Goal: Information Seeking & Learning: Learn about a topic

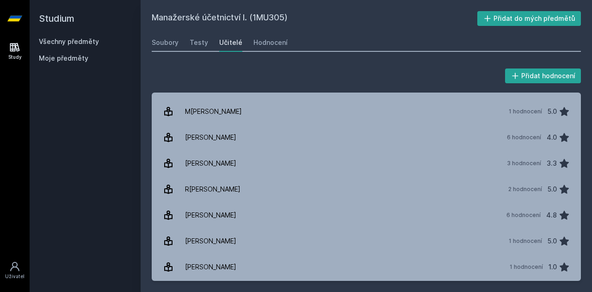
scroll to position [305, 0]
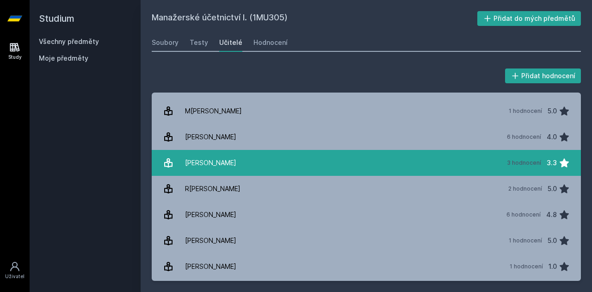
click at [237, 157] on link "[PERSON_NAME] 3 hodnocení 3.3" at bounding box center [367, 163] width 430 height 26
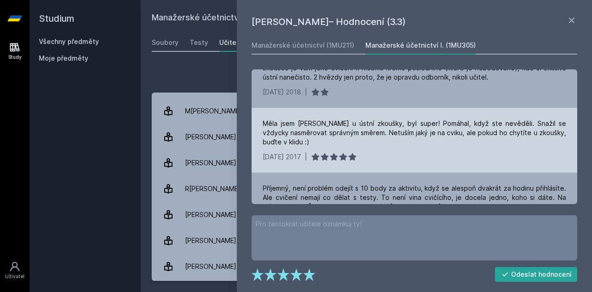
scroll to position [59, 0]
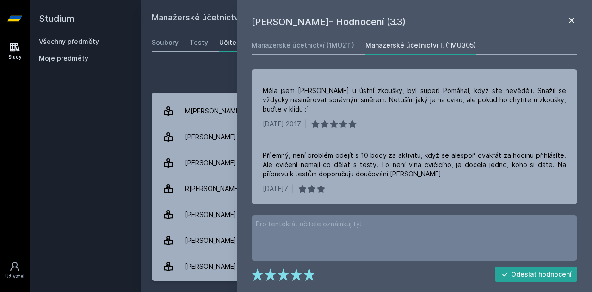
click at [575, 20] on icon at bounding box center [572, 20] width 11 height 11
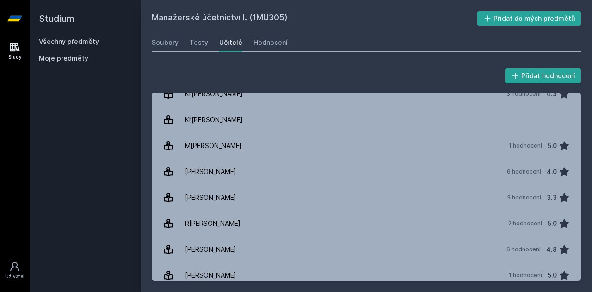
scroll to position [355, 0]
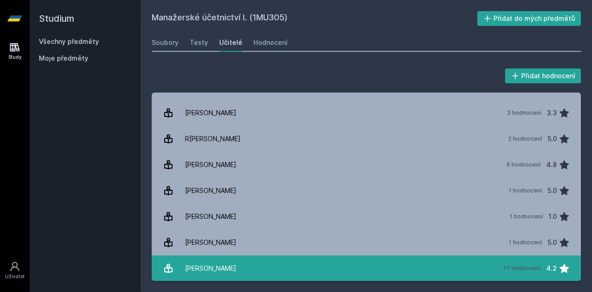
click at [244, 262] on link "[PERSON_NAME] 17 hodnocení 4.2" at bounding box center [367, 269] width 430 height 26
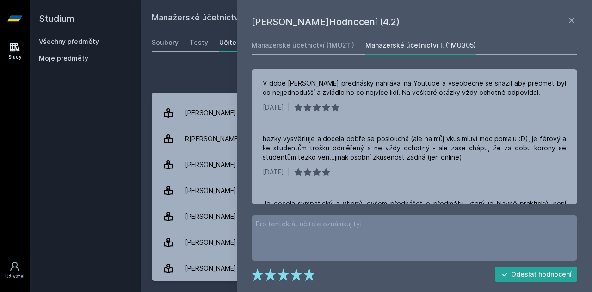
scroll to position [149, 0]
click at [572, 21] on icon at bounding box center [572, 20] width 11 height 11
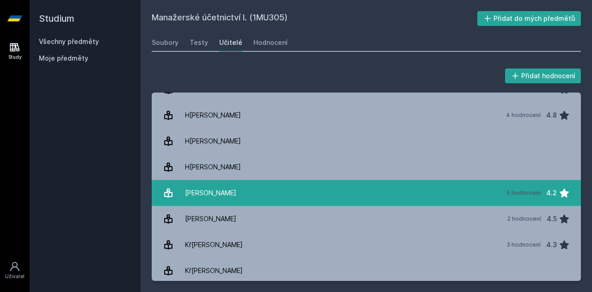
scroll to position [122, 0]
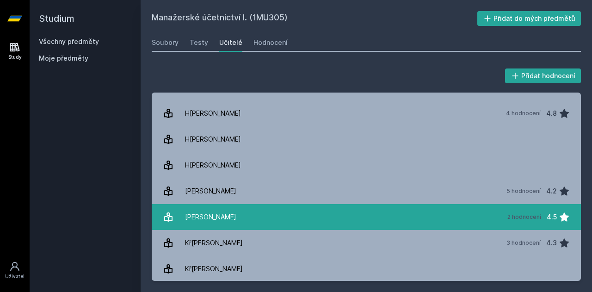
click at [245, 219] on link "Knoro[PERSON_NAME] 2 hodnocení 4.5" at bounding box center [367, 217] width 430 height 26
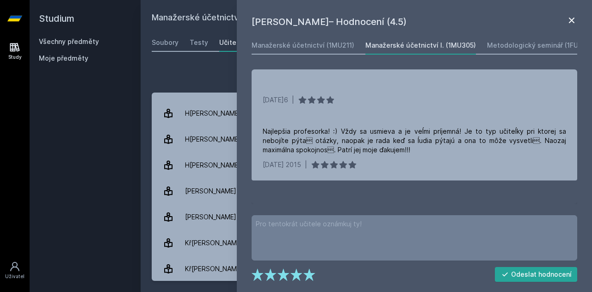
click at [570, 23] on icon at bounding box center [572, 20] width 11 height 11
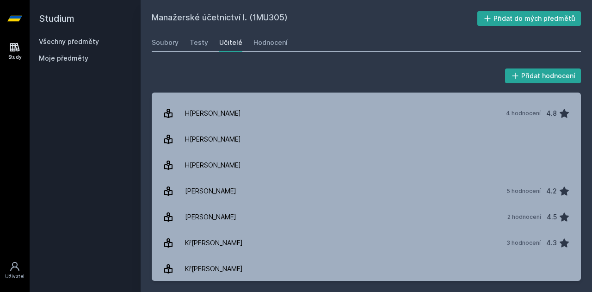
click at [11, 48] on icon at bounding box center [14, 47] width 11 height 11
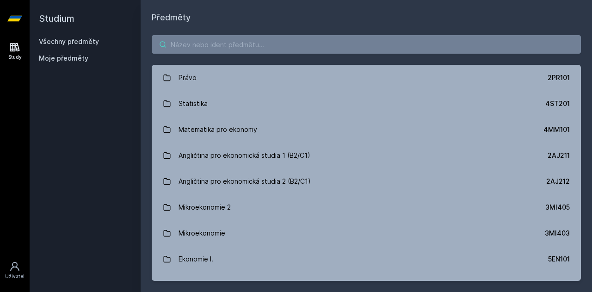
click at [243, 41] on input "search" at bounding box center [367, 44] width 430 height 19
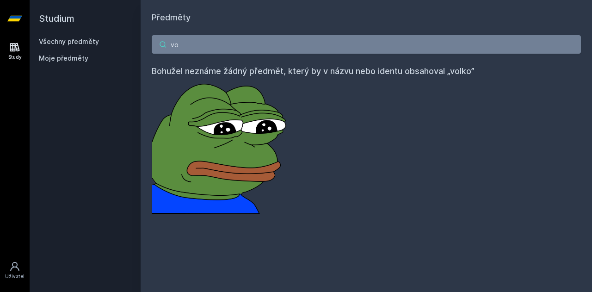
type input "v"
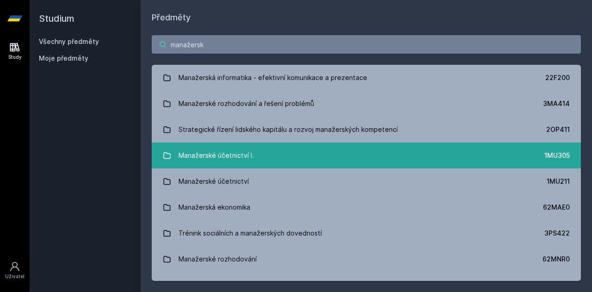
type input "manažersk"
click at [258, 158] on link "Manažerské účetnictví I. 1MU305" at bounding box center [367, 156] width 430 height 26
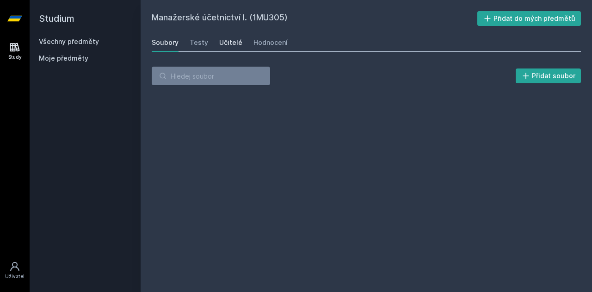
click at [234, 44] on div "Učitelé" at bounding box center [230, 42] width 23 height 9
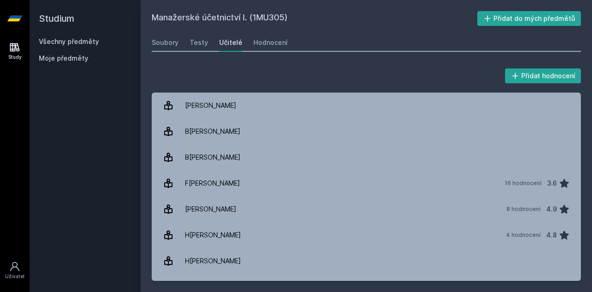
click at [12, 45] on icon at bounding box center [15, 47] width 10 height 9
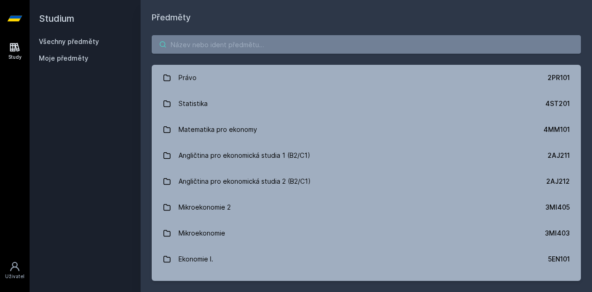
click at [243, 47] on input "search" at bounding box center [367, 44] width 430 height 19
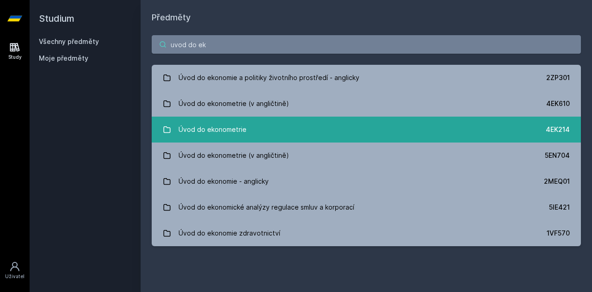
type input "uvod do ek"
click at [251, 121] on link "Úvod do ekonometrie 4EK214" at bounding box center [367, 130] width 430 height 26
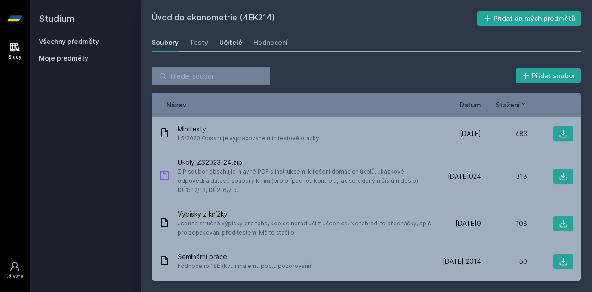
click at [229, 41] on div "Učitelé" at bounding box center [230, 42] width 23 height 9
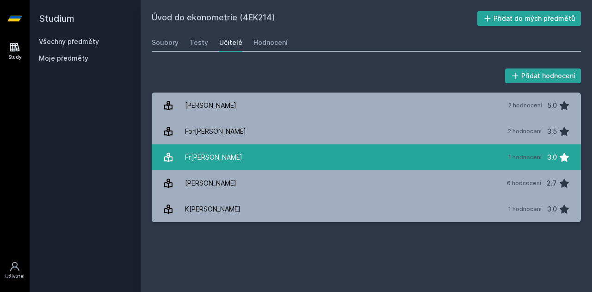
click at [231, 155] on link "Fr[PERSON_NAME] 1 hodnocení 3.0" at bounding box center [367, 157] width 430 height 26
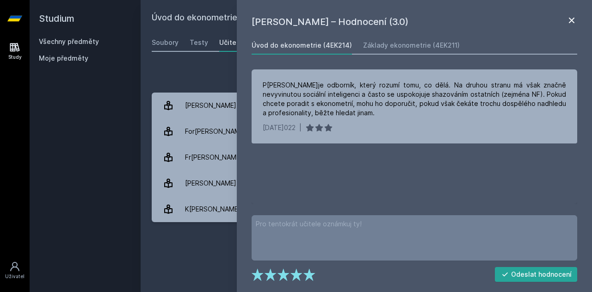
click at [570, 20] on icon at bounding box center [572, 20] width 11 height 11
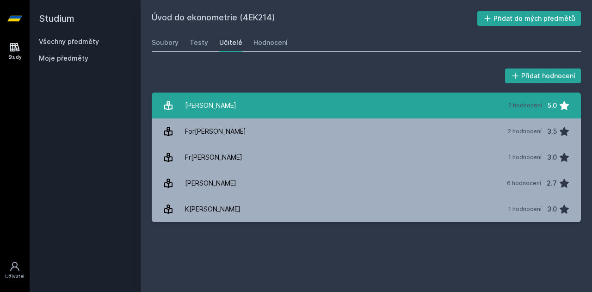
click at [273, 113] on link "C[PERSON_NAME] 2 hodnocení 5.0" at bounding box center [367, 106] width 430 height 26
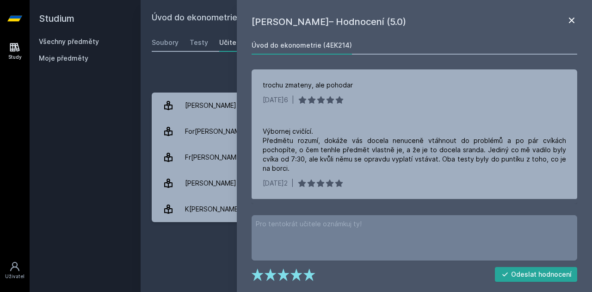
click at [571, 20] on icon at bounding box center [572, 21] width 6 height 6
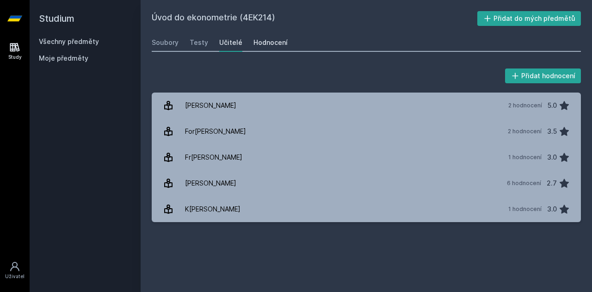
click at [261, 39] on div "Hodnocení" at bounding box center [271, 42] width 34 height 9
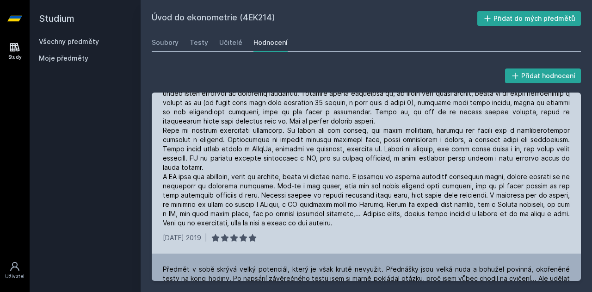
scroll to position [117, 0]
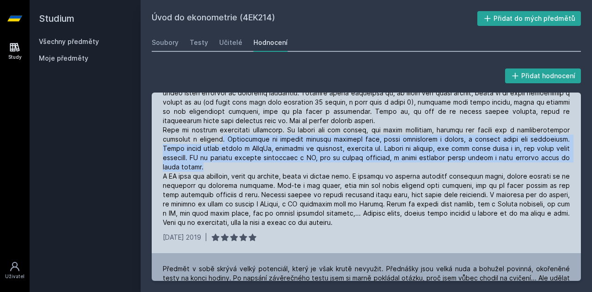
drag, startPoint x: 221, startPoint y: 138, endPoint x: 261, endPoint y: 169, distance: 50.1
click at [261, 169] on div at bounding box center [366, 144] width 407 height 167
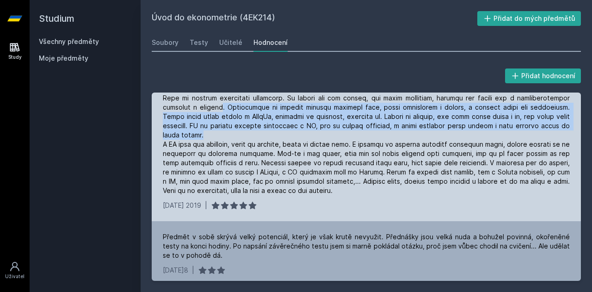
scroll to position [150, 0]
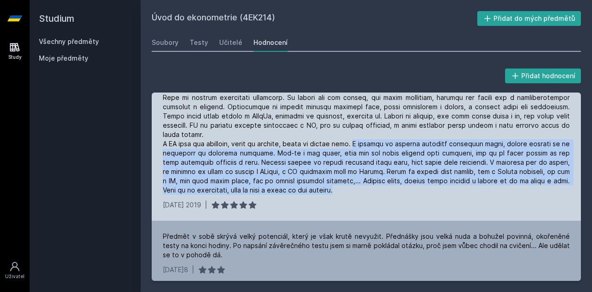
drag, startPoint x: 357, startPoint y: 143, endPoint x: 385, endPoint y: 197, distance: 60.5
click at [385, 197] on div "[DATE] 2019 |" at bounding box center [367, 119] width 430 height 204
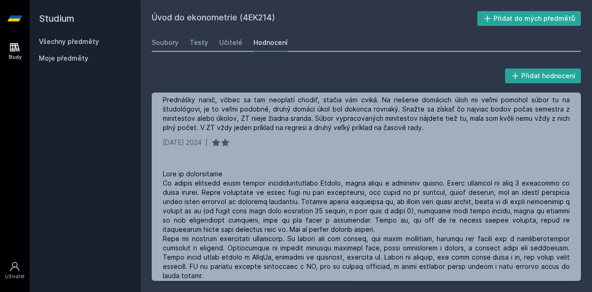
scroll to position [0, 0]
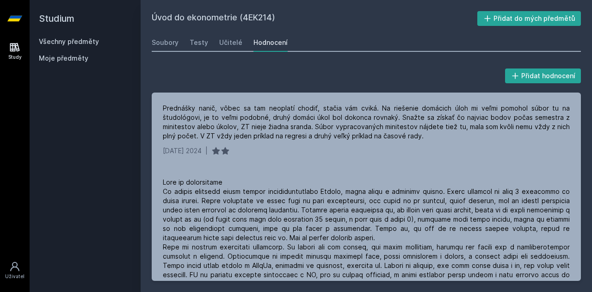
click at [11, 50] on icon at bounding box center [15, 47] width 10 height 9
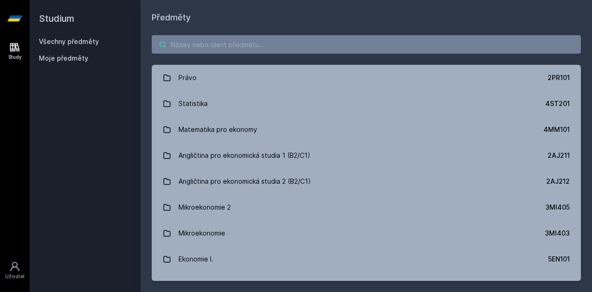
click at [253, 43] on input "search" at bounding box center [367, 44] width 430 height 19
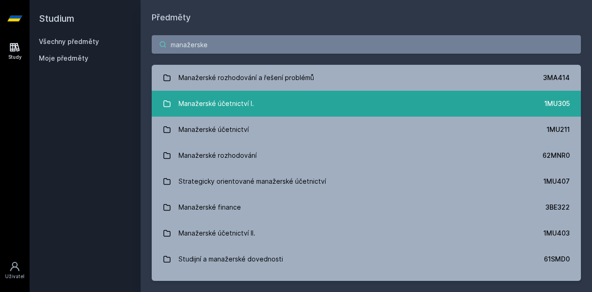
type input "manažerske"
click at [256, 98] on link "Manažerské účetnictví I. 1MU305" at bounding box center [367, 104] width 430 height 26
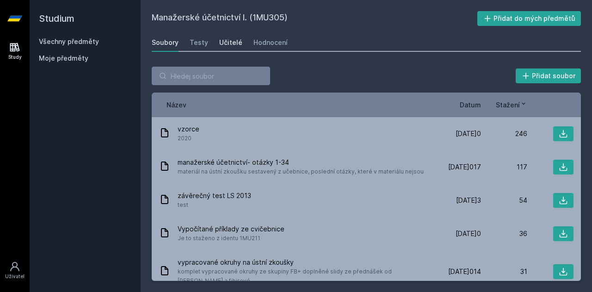
click at [231, 44] on div "Učitelé" at bounding box center [230, 42] width 23 height 9
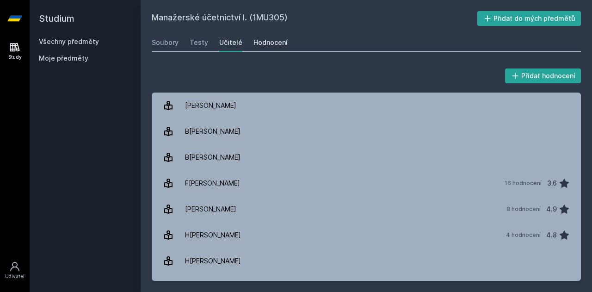
click at [269, 42] on div "Hodnocení" at bounding box center [271, 42] width 34 height 9
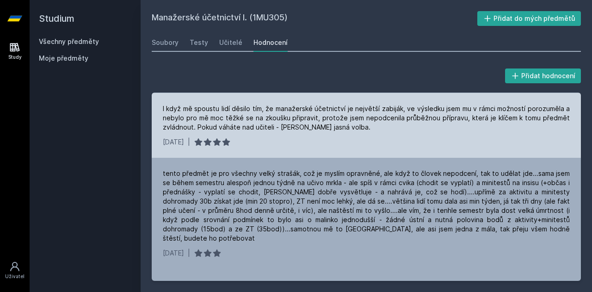
scroll to position [380, 0]
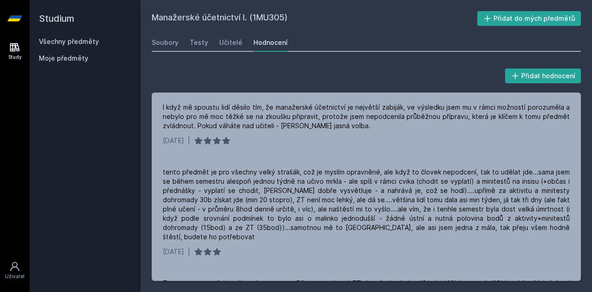
click at [22, 25] on link at bounding box center [15, 18] width 30 height 37
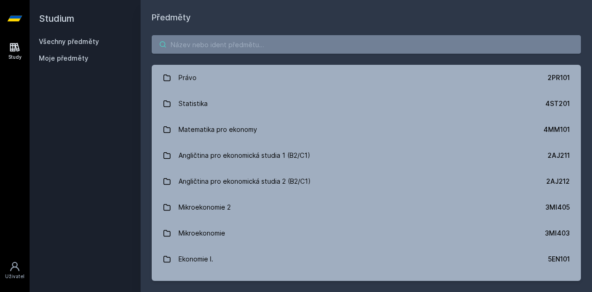
click at [211, 48] on input "search" at bounding box center [367, 44] width 430 height 19
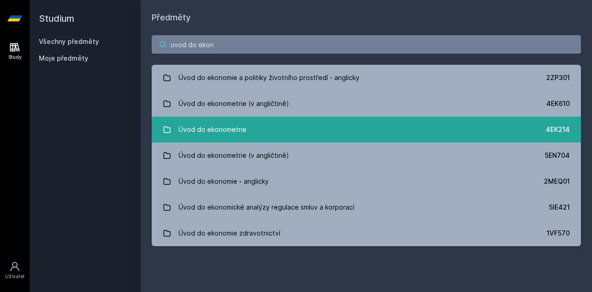
type input "uvod do ekon"
click at [243, 126] on div "Úvod do ekonometrie" at bounding box center [213, 129] width 68 height 19
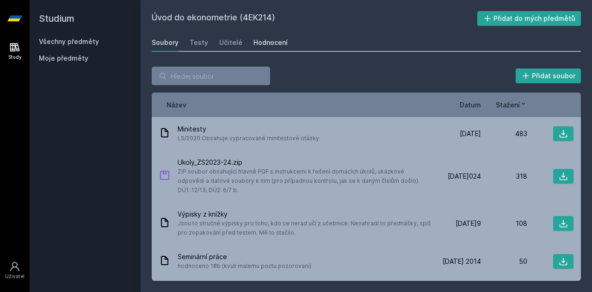
click at [265, 40] on div "Hodnocení" at bounding box center [271, 42] width 34 height 9
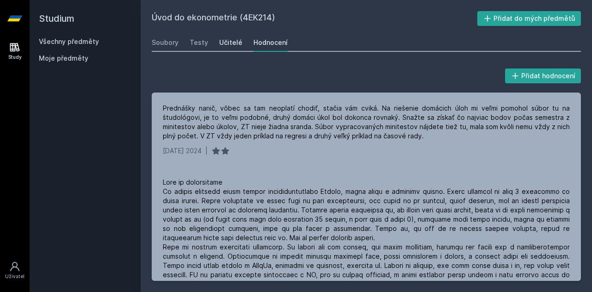
click at [225, 48] on link "Učitelé" at bounding box center [230, 42] width 23 height 19
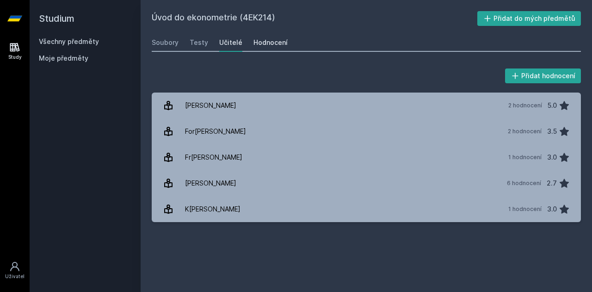
click at [274, 36] on link "Hodnocení" at bounding box center [271, 42] width 34 height 19
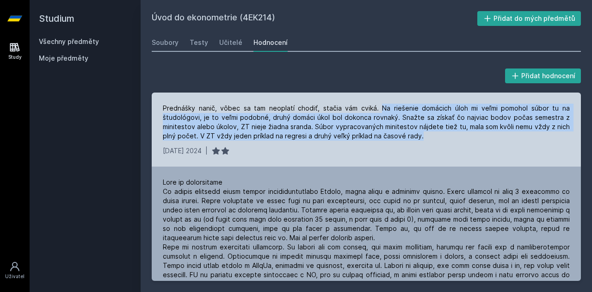
drag, startPoint x: 377, startPoint y: 109, endPoint x: 439, endPoint y: 135, distance: 66.8
click at [439, 135] on div "Prednášky nanič, vôbec sa tam neoplatí chodiť, stačia vám cviká. Na riešenie do…" at bounding box center [366, 122] width 407 height 37
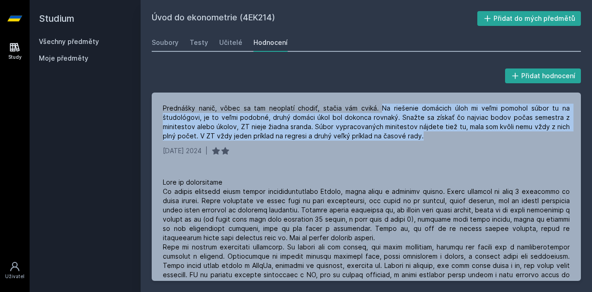
click at [14, 51] on icon at bounding box center [15, 47] width 10 height 9
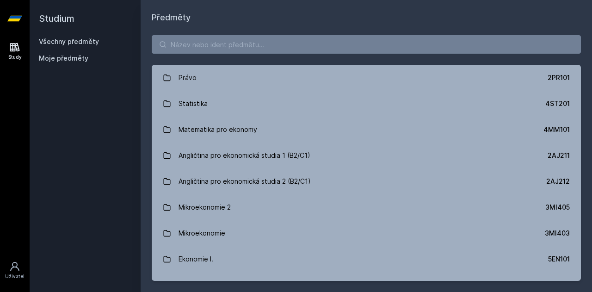
click at [170, 58] on div "Právo 2PR101 Statistika 4ST201 Matematika pro ekonomy 4MM101 Angličtina pro eko…" at bounding box center [367, 158] width 452 height 268
click at [200, 51] on input "search" at bounding box center [367, 44] width 430 height 19
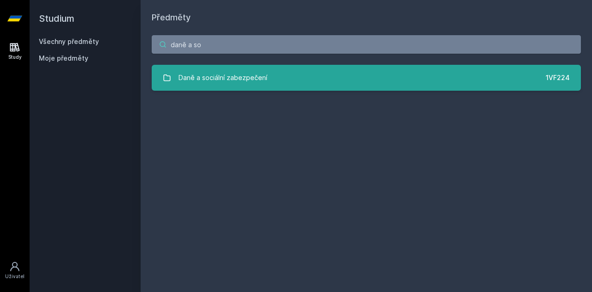
type input "daně a so"
click at [232, 81] on div "Daně a sociální zabezpečení" at bounding box center [223, 78] width 89 height 19
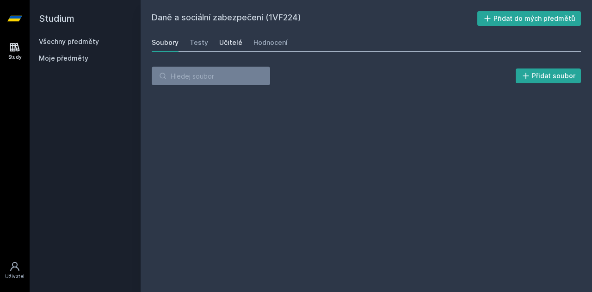
click at [223, 40] on div "Učitelé" at bounding box center [230, 42] width 23 height 9
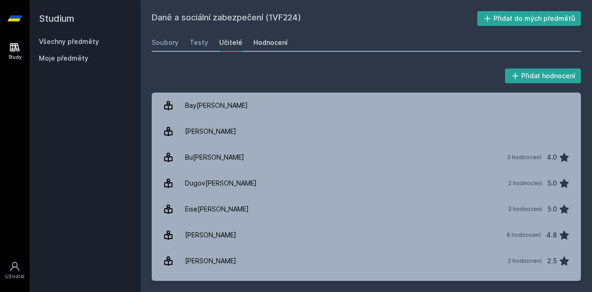
click at [270, 43] on div "Hodnocení" at bounding box center [271, 42] width 34 height 9
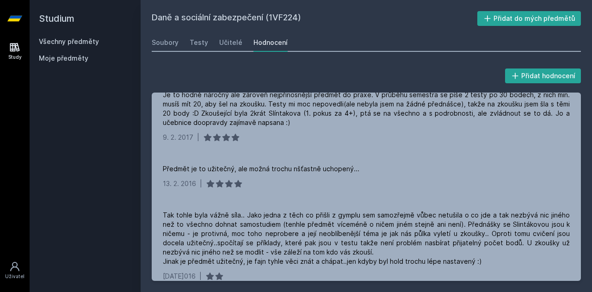
scroll to position [1505, 0]
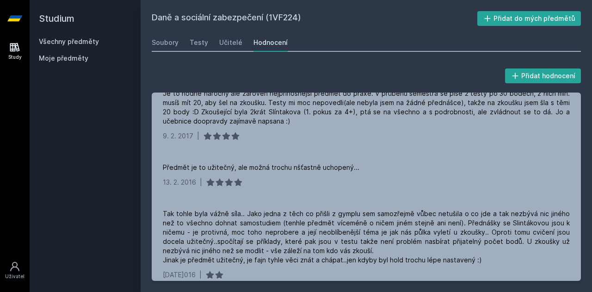
click at [294, 166] on div "Předmět je to užitečný, ale možná trochu nšťastně uchopený..." at bounding box center [261, 167] width 197 height 9
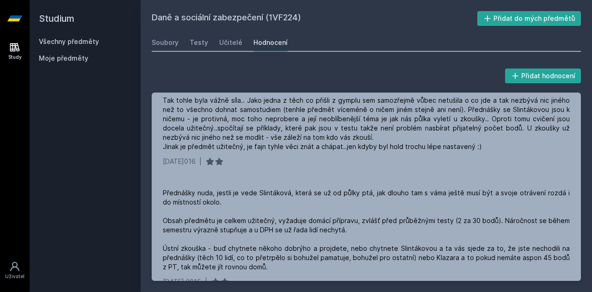
scroll to position [1615, 0]
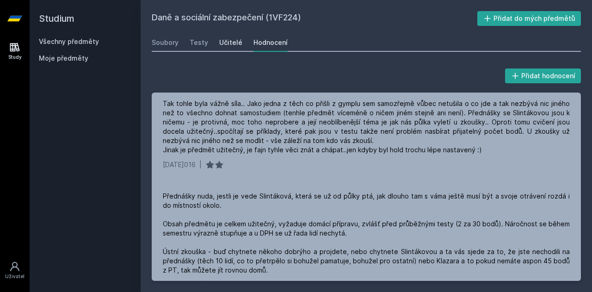
click at [230, 42] on div "Učitelé" at bounding box center [230, 42] width 23 height 9
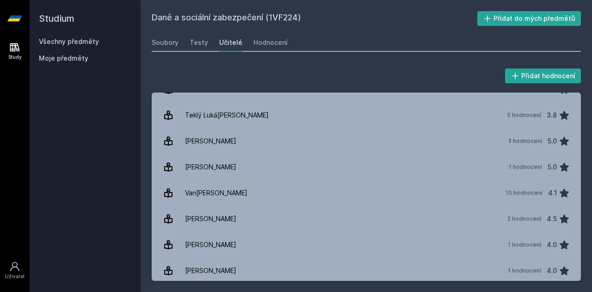
scroll to position [589, 0]
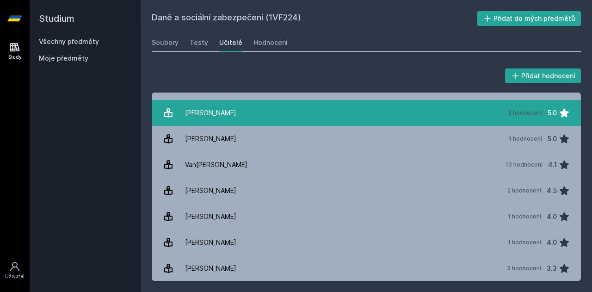
click at [222, 110] on div "[PERSON_NAME]" at bounding box center [210, 113] width 51 height 19
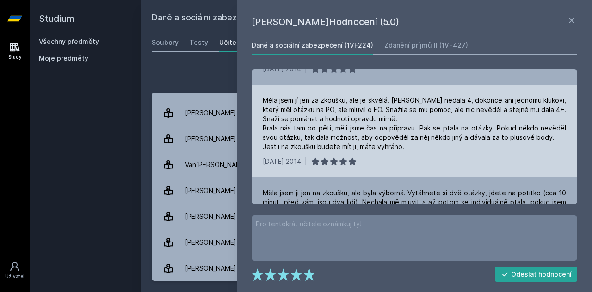
scroll to position [41, 0]
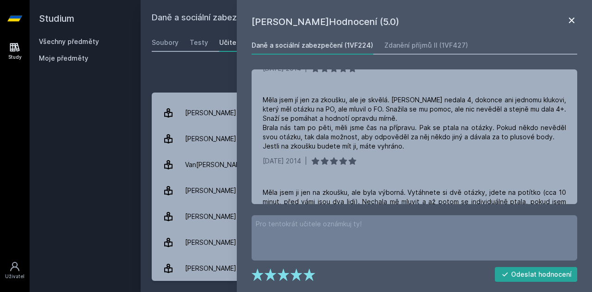
click at [571, 16] on icon at bounding box center [572, 20] width 11 height 11
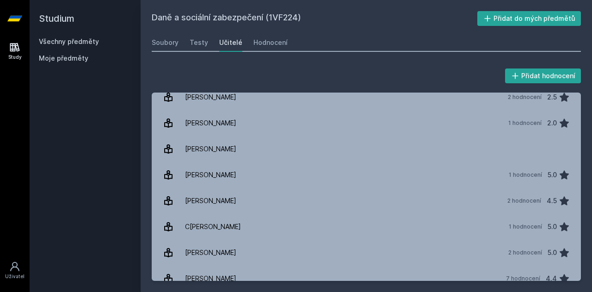
scroll to position [163, 0]
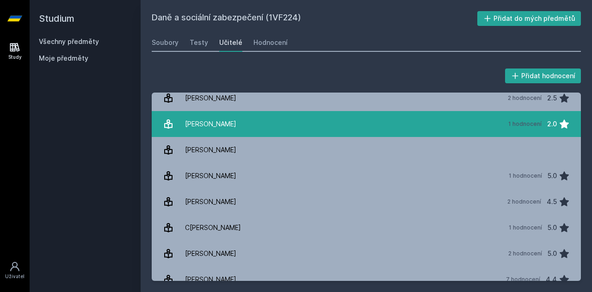
click at [247, 132] on link "Hav[PERSON_NAME] 1 hodnocení 2.0" at bounding box center [367, 124] width 430 height 26
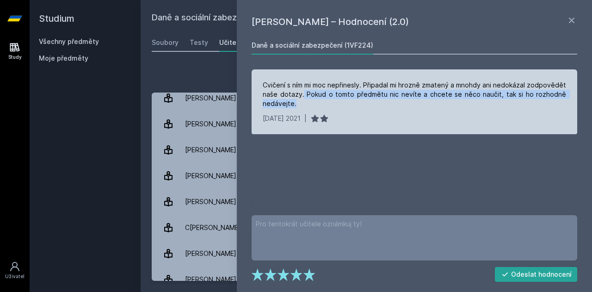
drag, startPoint x: 304, startPoint y: 96, endPoint x: 355, endPoint y: 111, distance: 53.9
click at [355, 111] on div "Cvičení s ním mi moc nepřinesly. Připadal mi hrozně zmatený a mnohdy ani nedoká…" at bounding box center [415, 101] width 326 height 65
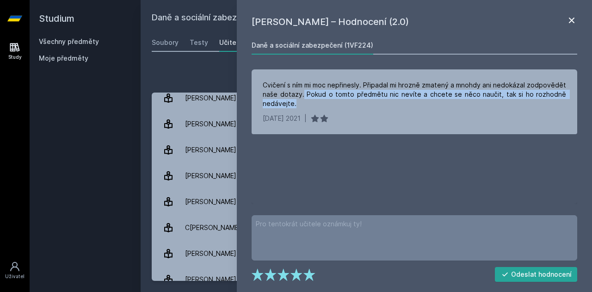
click at [568, 16] on icon at bounding box center [572, 20] width 11 height 11
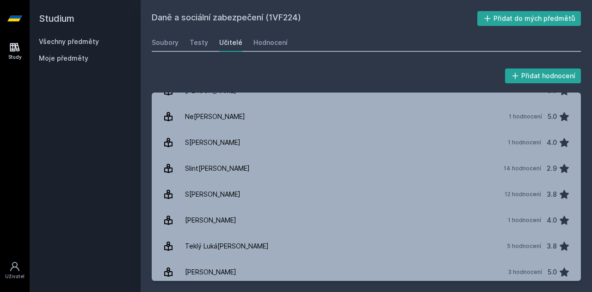
scroll to position [421, 0]
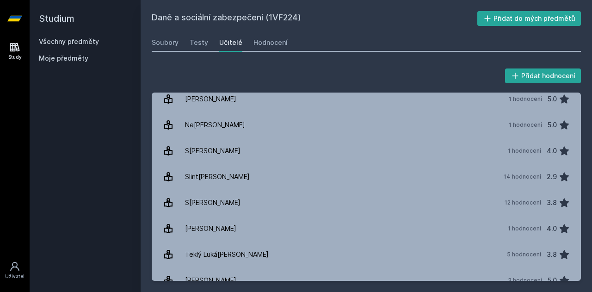
click at [17, 46] on icon at bounding box center [15, 47] width 10 height 9
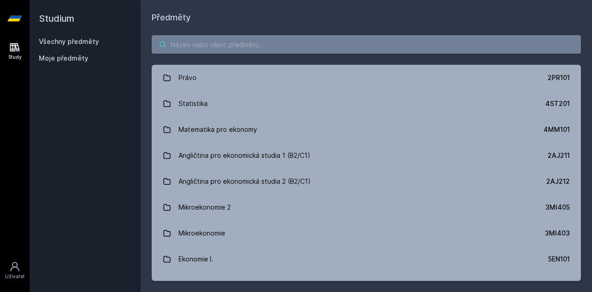
click at [194, 47] on input "search" at bounding box center [367, 44] width 430 height 19
type input "z"
type input "u"
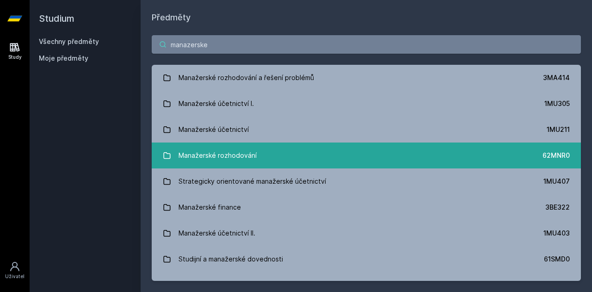
type input "manazerske"
click at [249, 155] on div "Manažerské rozhodování" at bounding box center [218, 155] width 78 height 19
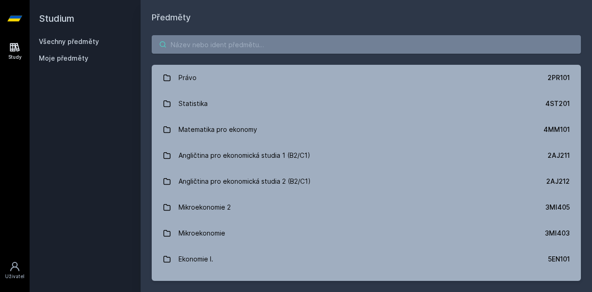
click at [238, 49] on input "search" at bounding box center [367, 44] width 430 height 19
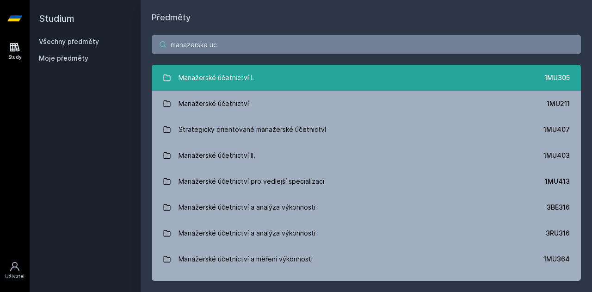
type input "manazerske uc"
click at [252, 71] on div "Manažerské účetnictví I." at bounding box center [216, 78] width 75 height 19
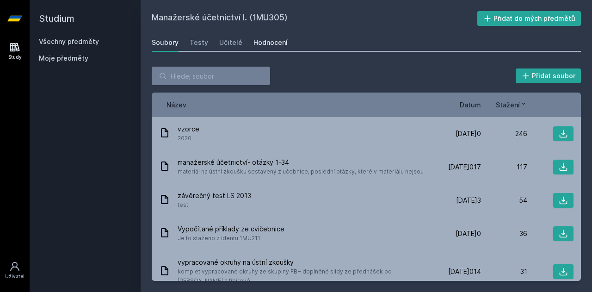
click at [270, 35] on link "Hodnocení" at bounding box center [271, 42] width 34 height 19
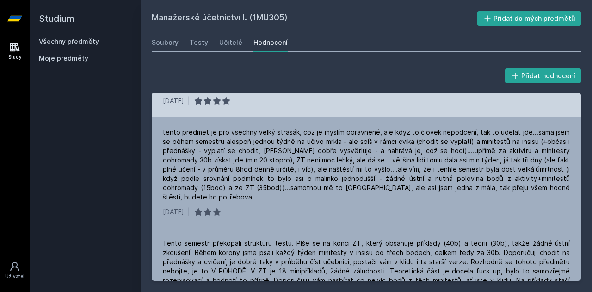
scroll to position [420, 0]
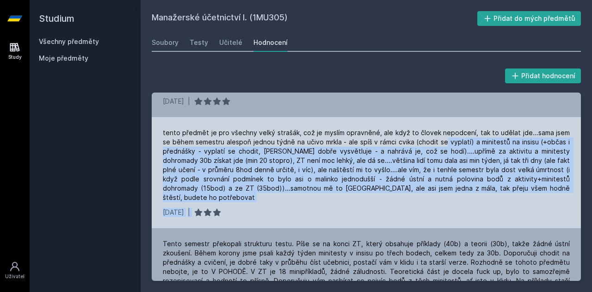
drag, startPoint x: 443, startPoint y: 137, endPoint x: 542, endPoint y: 198, distance: 115.7
click at [542, 198] on div "tento předmět je pro všechny velký strašák, což je myslím opravněné, ale když t…" at bounding box center [367, 172] width 430 height 111
click at [542, 208] on div "[DATE]1 |" at bounding box center [366, 212] width 407 height 9
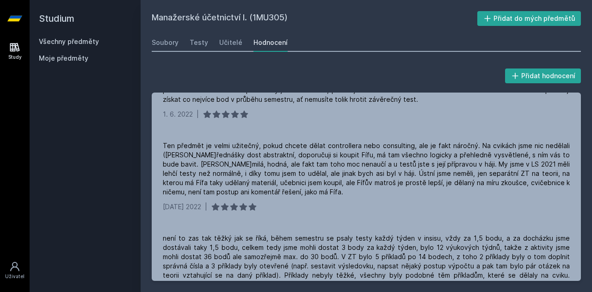
scroll to position [157, 0]
click at [227, 43] on div "Učitelé" at bounding box center [230, 42] width 23 height 9
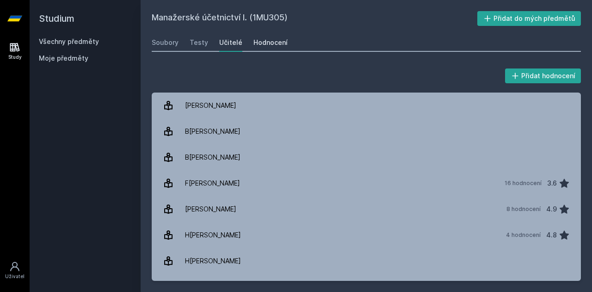
click at [281, 42] on div "Hodnocení" at bounding box center [271, 42] width 34 height 9
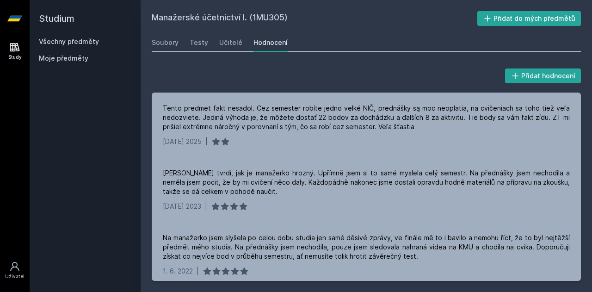
click at [266, 41] on div "Hodnocení" at bounding box center [271, 42] width 34 height 9
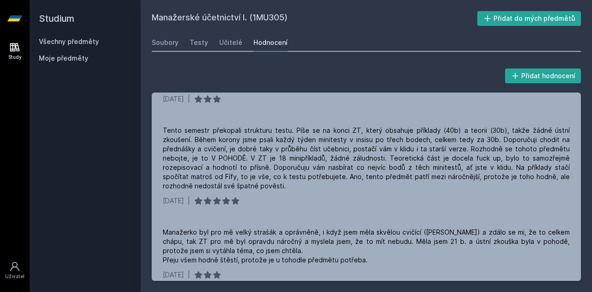
scroll to position [534, 0]
click at [13, 51] on icon at bounding box center [15, 47] width 10 height 9
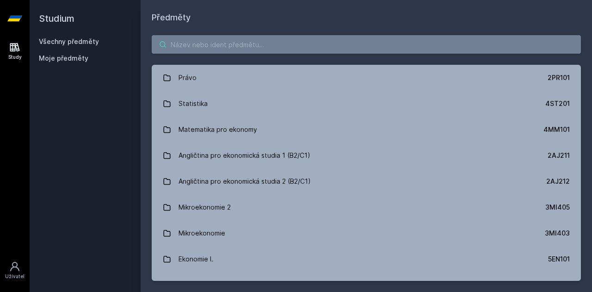
click at [203, 44] on input "search" at bounding box center [367, 44] width 430 height 19
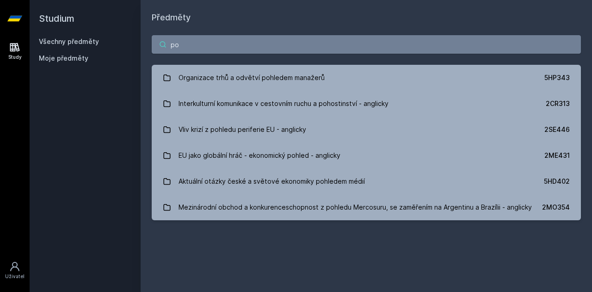
type input "p"
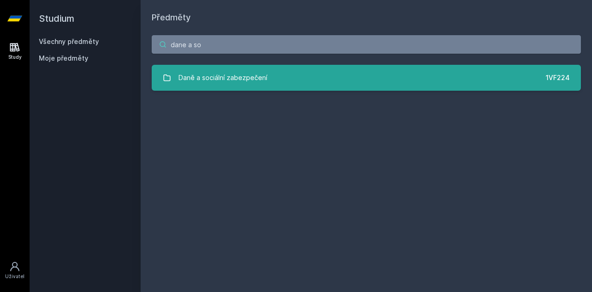
type input "dane a so"
click at [243, 73] on div "Daně a sociální zabezpečení" at bounding box center [223, 78] width 89 height 19
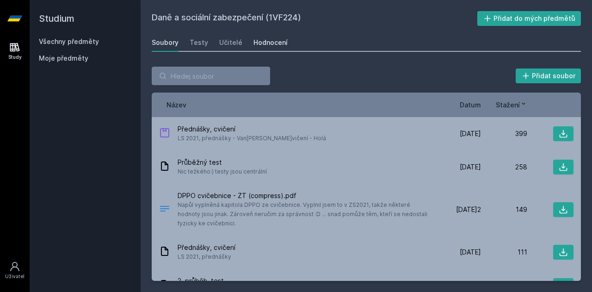
click at [280, 44] on div "Hodnocení" at bounding box center [271, 42] width 34 height 9
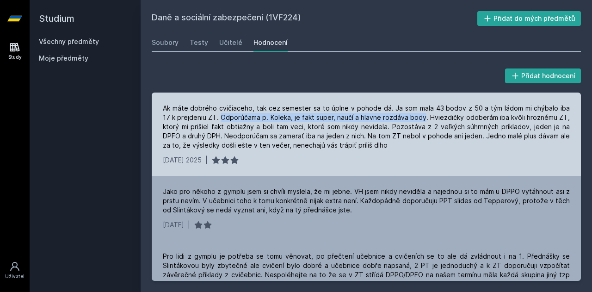
drag, startPoint x: 212, startPoint y: 117, endPoint x: 420, endPoint y: 119, distance: 207.8
click at [420, 119] on div "Ak máte dobrého cvičiaceho, tak cez semester sa to úplne v pohode dá. Ja som ma…" at bounding box center [366, 127] width 407 height 46
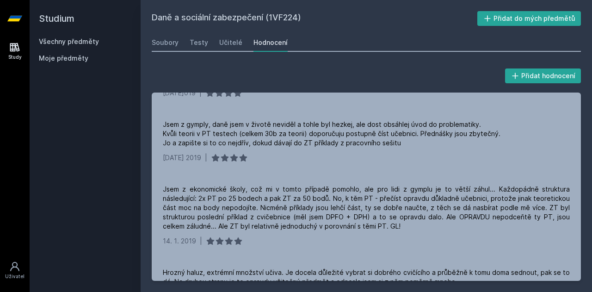
scroll to position [541, 0]
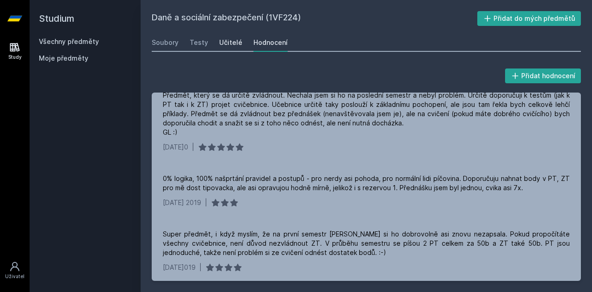
click at [232, 41] on div "Učitelé" at bounding box center [230, 42] width 23 height 9
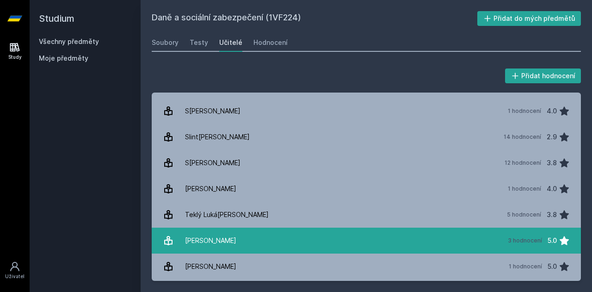
scroll to position [461, 0]
click at [331, 238] on link "[PERSON_NAME] 3 hodnocení 5.0" at bounding box center [367, 240] width 430 height 26
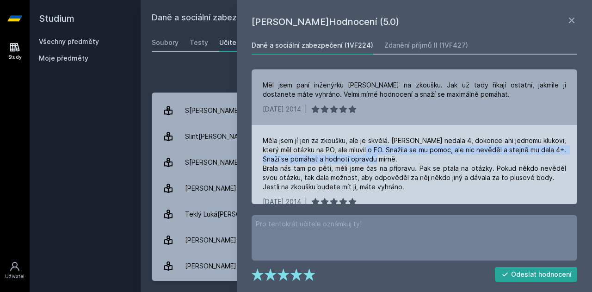
drag, startPoint x: 375, startPoint y: 151, endPoint x: 417, endPoint y: 159, distance: 42.5
click at [417, 159] on div "Měla jsem jí jen za zkoušku, ale je skvělá. [PERSON_NAME] nedala 4, dokonce ani…" at bounding box center [415, 164] width 304 height 56
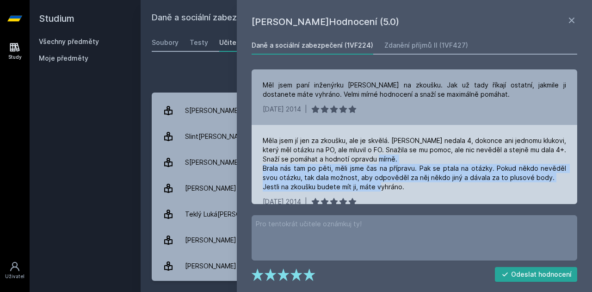
drag, startPoint x: 265, startPoint y: 168, endPoint x: 428, endPoint y: 189, distance: 164.3
click at [428, 189] on div "Měla jsem jí jen za zkoušku, ale je skvělá. [PERSON_NAME] nedala 4, dokonce ani…" at bounding box center [415, 164] width 304 height 56
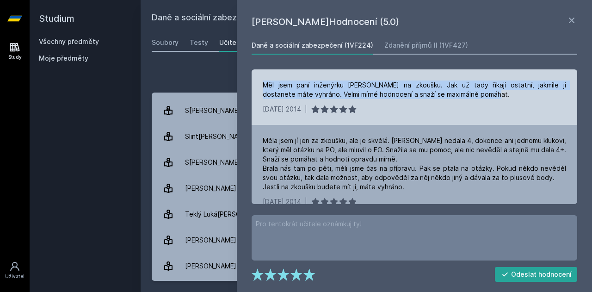
drag, startPoint x: 262, startPoint y: 84, endPoint x: 490, endPoint y: 100, distance: 228.2
click at [490, 100] on div "Měl jsem paní inženýrku [PERSON_NAME] na zkoušku. Jak už tady říkají ostatní, j…" at bounding box center [415, 97] width 326 height 56
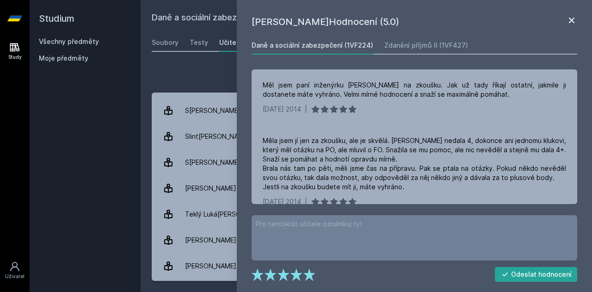
click at [571, 16] on icon at bounding box center [572, 20] width 11 height 11
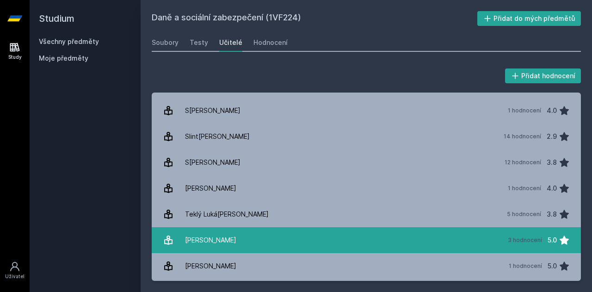
click at [352, 229] on link "[PERSON_NAME] 3 hodnocení 5.0" at bounding box center [367, 240] width 430 height 26
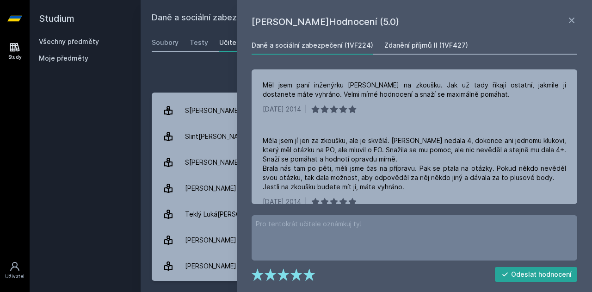
click at [408, 44] on div "Zdanění příjmů II (1VF427)" at bounding box center [427, 45] width 84 height 9
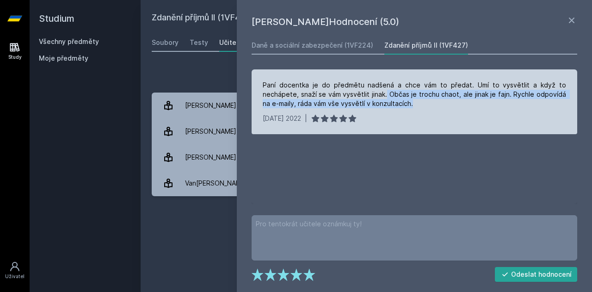
drag, startPoint x: 351, startPoint y: 91, endPoint x: 392, endPoint y: 106, distance: 42.9
click at [392, 106] on div "Paní docentka je do předmětu nadšená a chce vám to předat. Umí to vysvětlit a k…" at bounding box center [415, 95] width 304 height 28
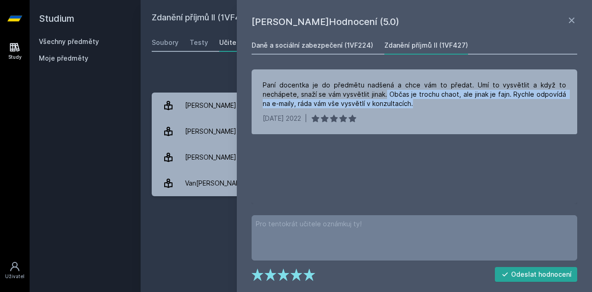
click at [274, 46] on div "Daně a sociální zabezpečení (1VF224)" at bounding box center [313, 45] width 122 height 9
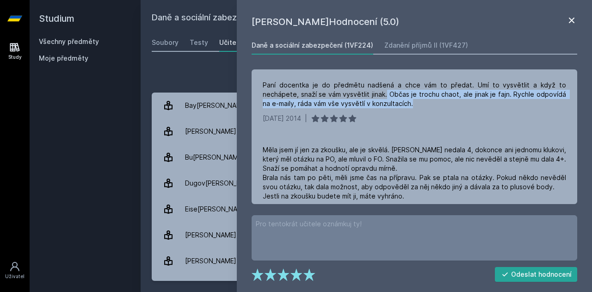
click at [568, 17] on icon at bounding box center [572, 20] width 11 height 11
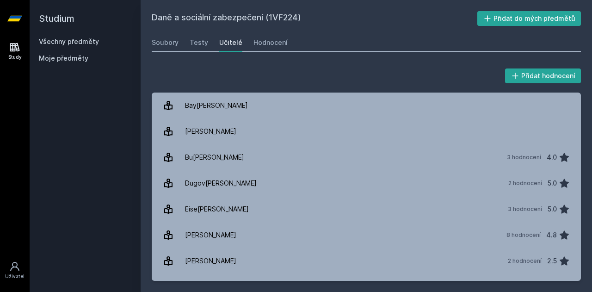
click at [12, 51] on icon at bounding box center [14, 47] width 11 height 11
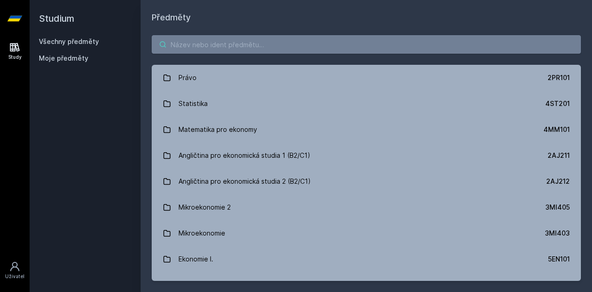
click at [190, 44] on input "search" at bounding box center [367, 44] width 430 height 19
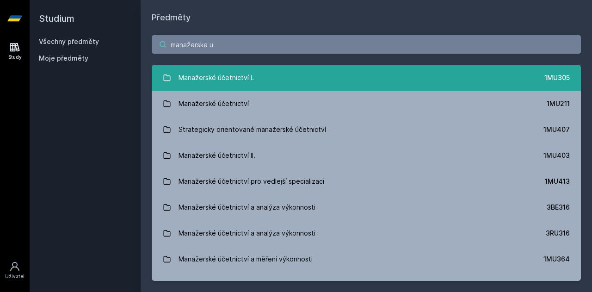
type input "manažerske u"
click at [268, 86] on link "Manažerské účetnictví I. 1MU305" at bounding box center [367, 78] width 430 height 26
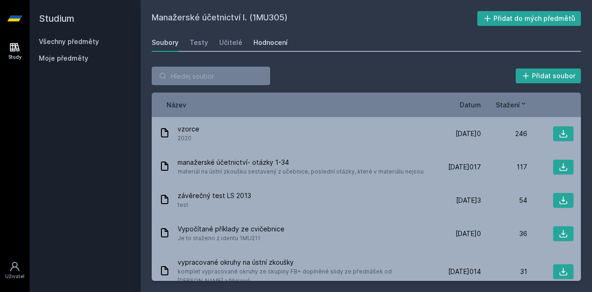
click at [267, 46] on div "Hodnocení" at bounding box center [271, 42] width 34 height 9
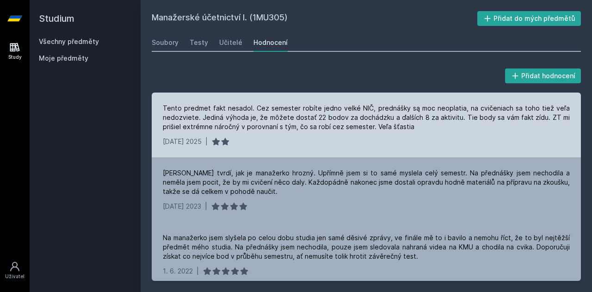
drag, startPoint x: 201, startPoint y: 117, endPoint x: 429, endPoint y: 130, distance: 228.1
click at [429, 130] on div "Tento predmet fakt nesadol. Cez semester robíte jedno velké NIČ, prednášky są m…" at bounding box center [366, 118] width 407 height 28
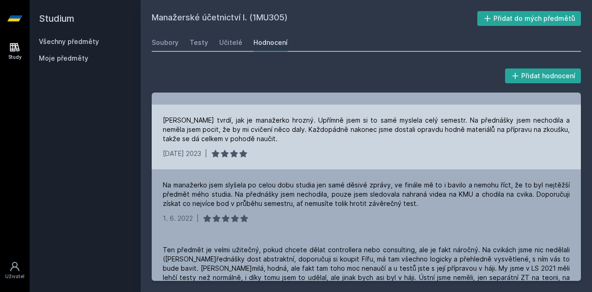
scroll to position [54, 0]
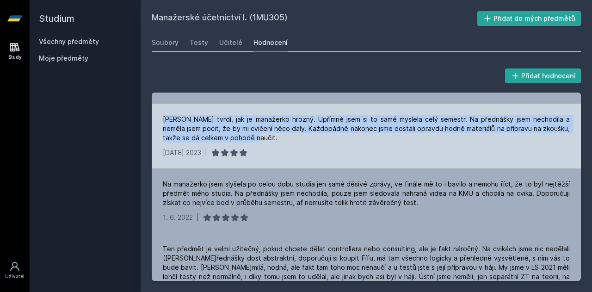
drag, startPoint x: 159, startPoint y: 119, endPoint x: 303, endPoint y: 137, distance: 144.7
click at [303, 137] on div "[PERSON_NAME] tvrdí, jak je manažerko hrozný. Upřímně jsem si to samé myslela c…" at bounding box center [367, 136] width 430 height 65
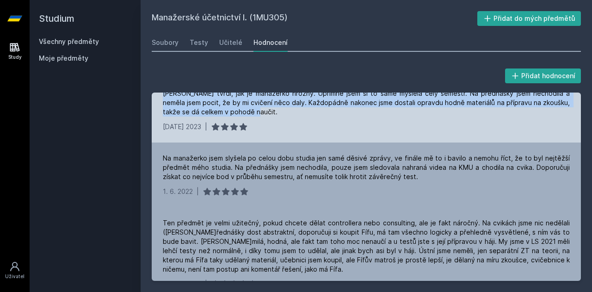
scroll to position [80, 0]
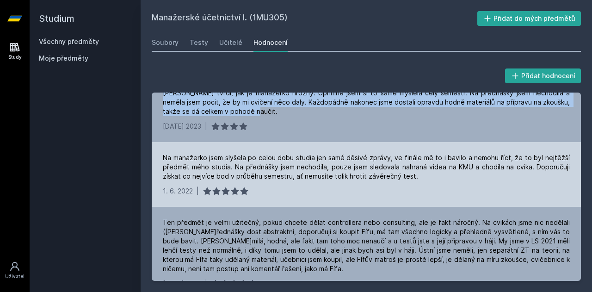
drag, startPoint x: 226, startPoint y: 159, endPoint x: 436, endPoint y: 183, distance: 211.0
click at [436, 183] on div "Na manažerko jsem slyšela po celou dobu studia jen samé děsivé zprávy, ve finál…" at bounding box center [367, 174] width 430 height 65
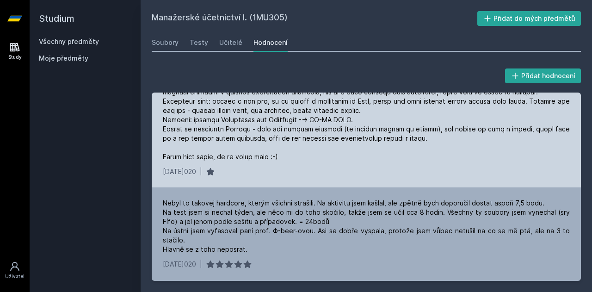
scroll to position [1136, 0]
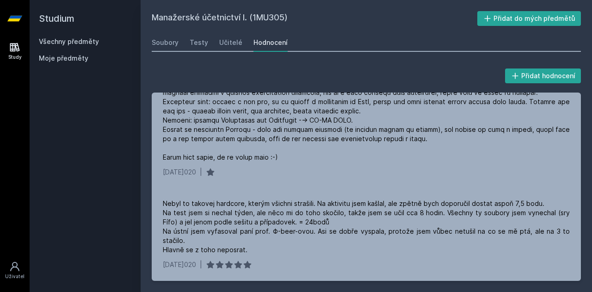
click at [10, 50] on icon at bounding box center [15, 47] width 10 height 9
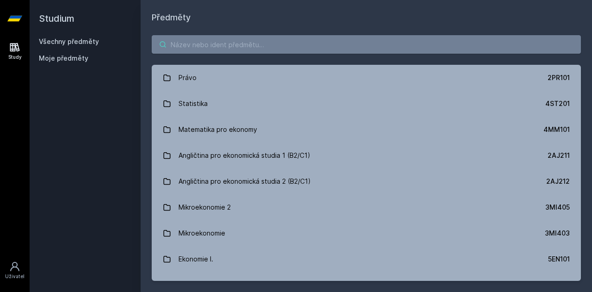
click at [190, 50] on input "search" at bounding box center [367, 44] width 430 height 19
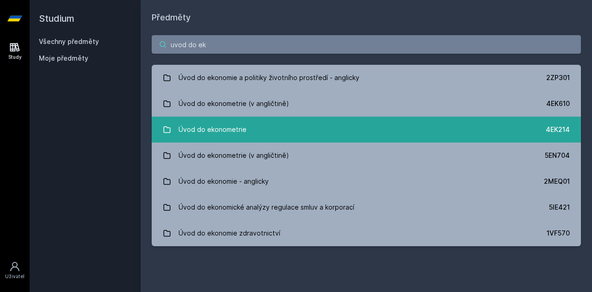
type input "uvod do ek"
click at [287, 136] on link "Úvod do ekonometrie 4EK214" at bounding box center [367, 130] width 430 height 26
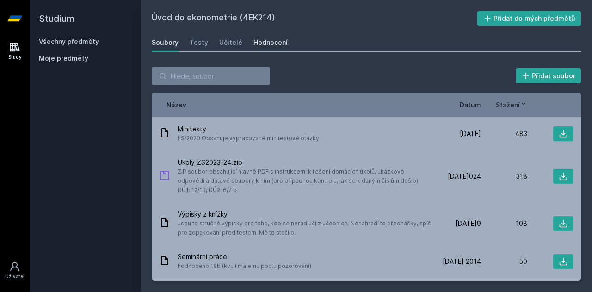
click at [277, 39] on div "Hodnocení" at bounding box center [271, 42] width 34 height 9
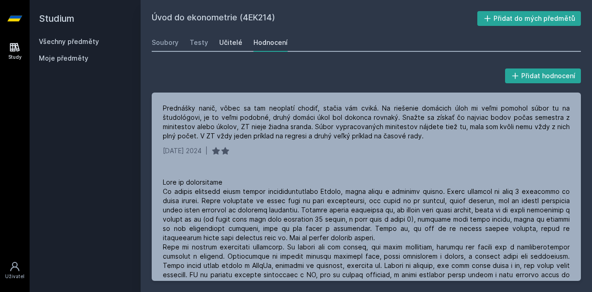
click at [228, 41] on div "Učitelé" at bounding box center [230, 42] width 23 height 9
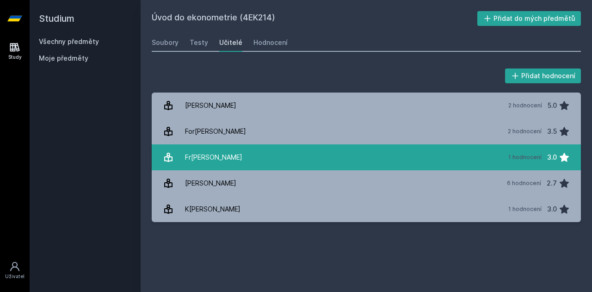
click at [222, 162] on link "Fr[PERSON_NAME] 1 hodnocení 3.0" at bounding box center [367, 157] width 430 height 26
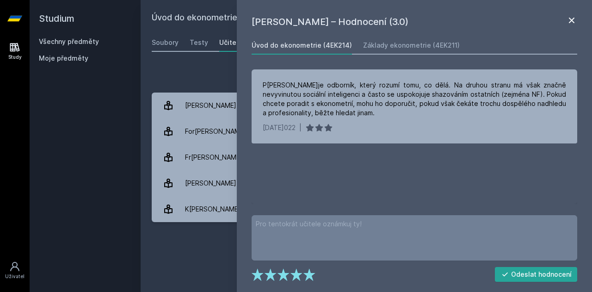
click at [571, 19] on icon at bounding box center [572, 21] width 6 height 6
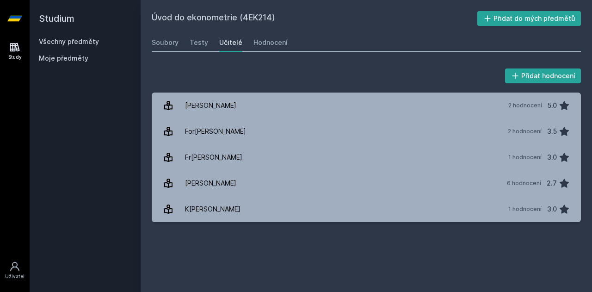
click at [14, 44] on icon at bounding box center [14, 47] width 11 height 11
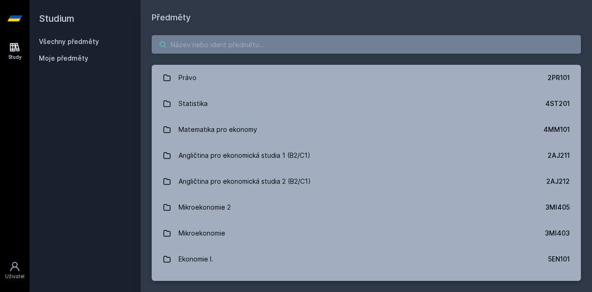
click at [199, 50] on input "search" at bounding box center [367, 44] width 430 height 19
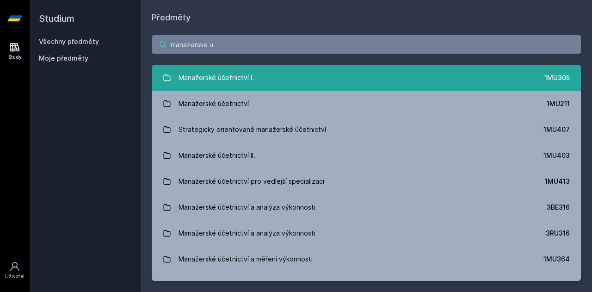
type input "manazerske u"
click at [261, 78] on link "Manažerské účetnictví I. 1MU305" at bounding box center [367, 78] width 430 height 26
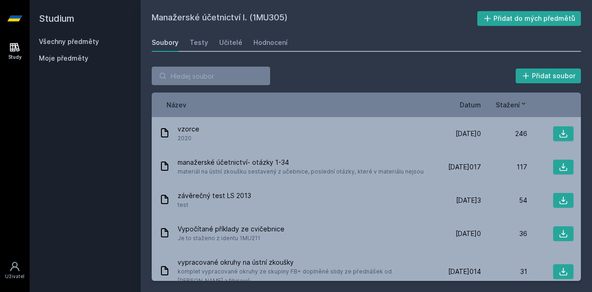
click at [257, 31] on div "Manažerské účetnictví I. (1MU305) Přidat do mých předmětů [GEOGRAPHIC_DATA] Tes…" at bounding box center [367, 146] width 430 height 270
click at [258, 37] on link "Hodnocení" at bounding box center [271, 42] width 34 height 19
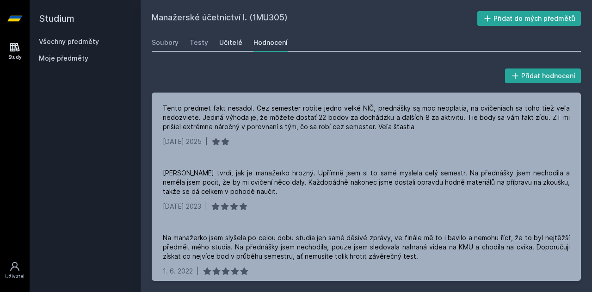
click at [227, 40] on div "Učitelé" at bounding box center [230, 42] width 23 height 9
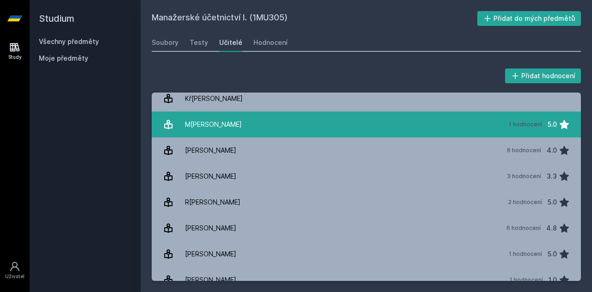
scroll to position [299, 0]
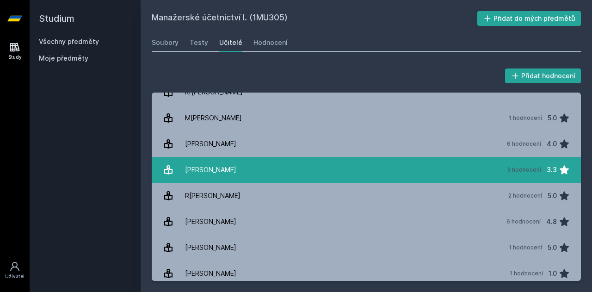
click at [225, 171] on link "[PERSON_NAME] 3 hodnocení 3.3" at bounding box center [367, 170] width 430 height 26
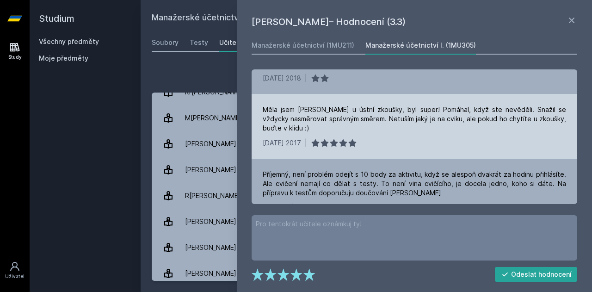
scroll to position [59, 0]
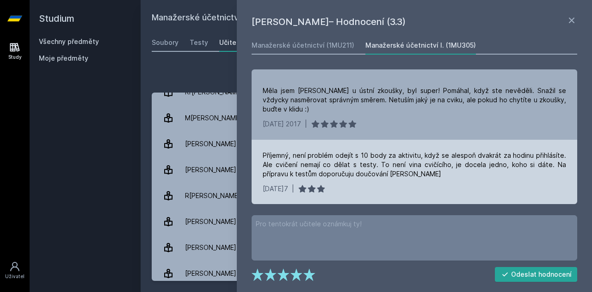
drag, startPoint x: 380, startPoint y: 163, endPoint x: 475, endPoint y: 181, distance: 97.3
click at [475, 181] on div "Příjemný, není problém odejít s 10 body za aktivitu, když se alespoň dvakrát za…" at bounding box center [415, 172] width 326 height 65
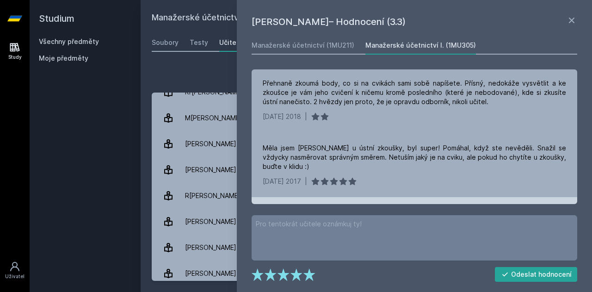
scroll to position [0, 0]
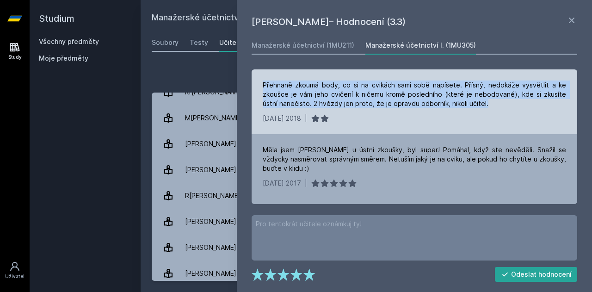
drag, startPoint x: 263, startPoint y: 88, endPoint x: 497, endPoint y: 100, distance: 234.5
click at [497, 100] on div "Přehnaně zkoumá body, co si na cvikách sami sobě napíšete. Přísný, nedokáže vys…" at bounding box center [415, 95] width 304 height 28
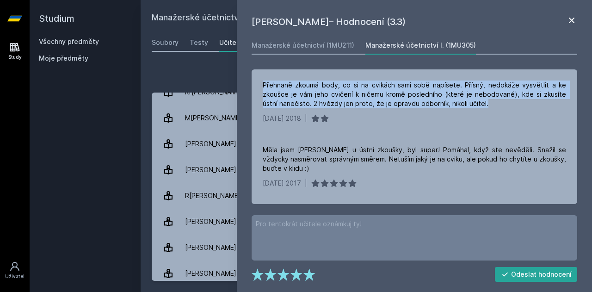
click at [569, 16] on icon at bounding box center [572, 20] width 11 height 11
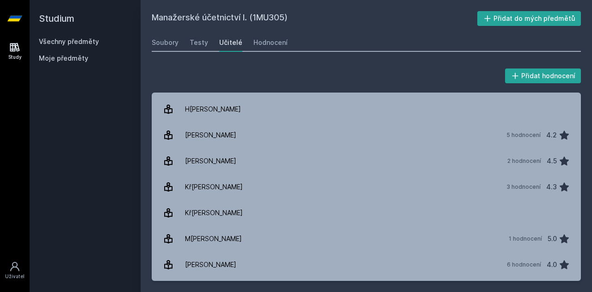
scroll to position [177, 0]
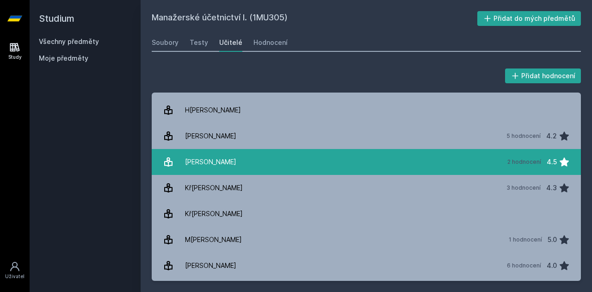
click at [261, 165] on link "Knoro[PERSON_NAME] 2 hodnocení 4.5" at bounding box center [367, 162] width 430 height 26
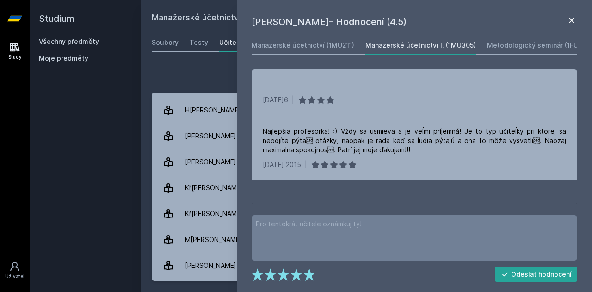
click at [569, 18] on icon at bounding box center [572, 20] width 11 height 11
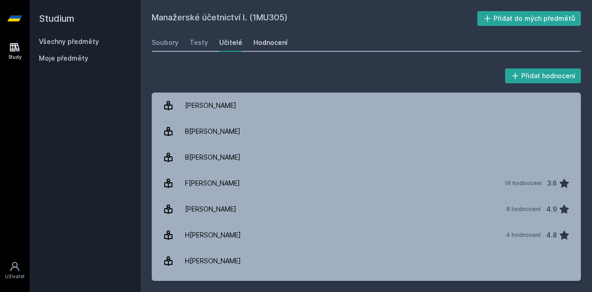
click at [281, 42] on div "Hodnocení" at bounding box center [271, 42] width 34 height 9
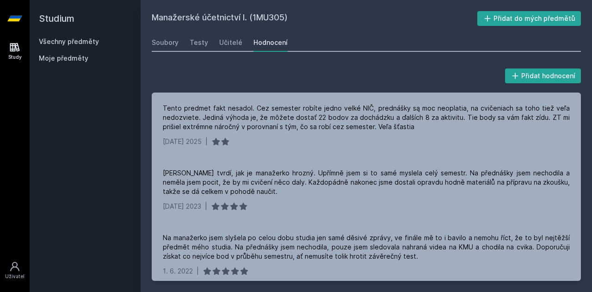
click at [6, 49] on link "Study" at bounding box center [15, 51] width 26 height 28
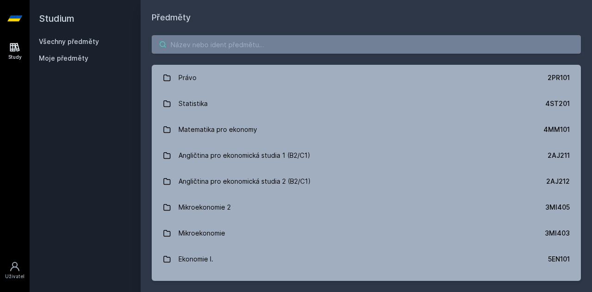
click at [227, 49] on input "search" at bounding box center [367, 44] width 430 height 19
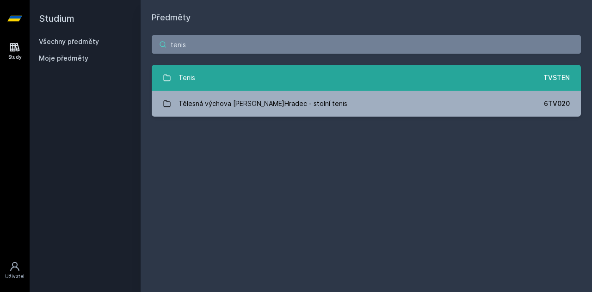
type input "tenis"
click at [231, 82] on link "Tenis TVSTEN" at bounding box center [367, 78] width 430 height 26
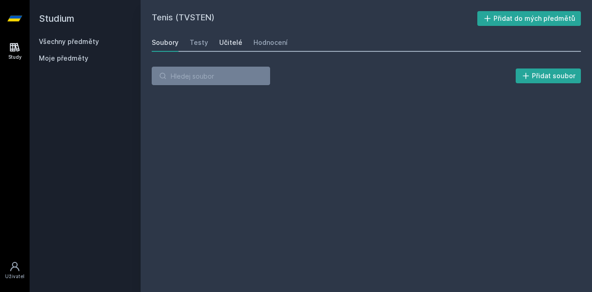
click at [224, 42] on div "Učitelé" at bounding box center [230, 42] width 23 height 9
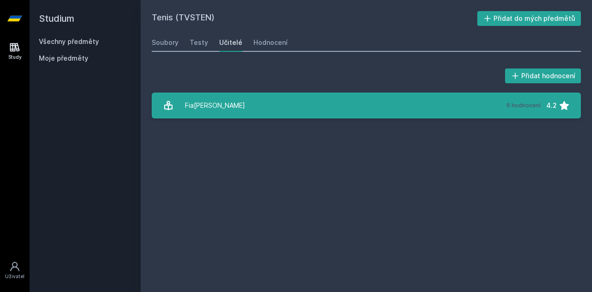
click at [263, 107] on link "Fiala[PERSON_NAME] 6 hodnocení 4.2" at bounding box center [367, 106] width 430 height 26
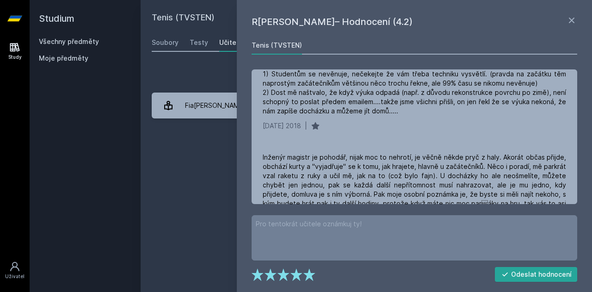
scroll to position [132, 0]
click at [570, 18] on icon at bounding box center [572, 21] width 6 height 6
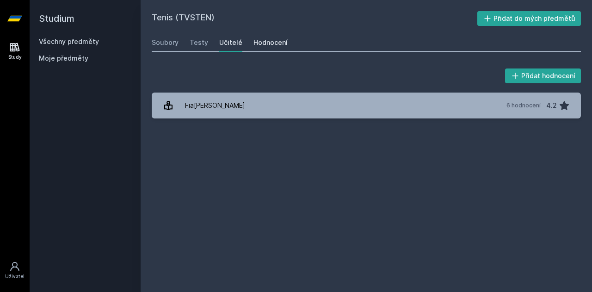
click at [258, 44] on div "Hodnocení" at bounding box center [271, 42] width 34 height 9
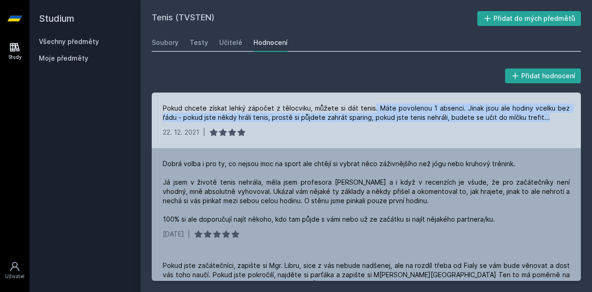
drag, startPoint x: 373, startPoint y: 109, endPoint x: 565, endPoint y: 125, distance: 192.2
click at [565, 125] on div "Pokud chcete získat lehký zápočet z tělocviku, můžete si dát tenis. Máte povole…" at bounding box center [367, 121] width 430 height 56
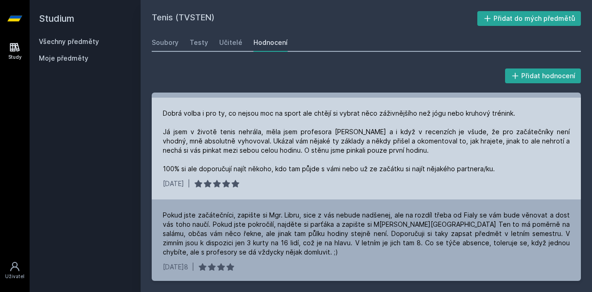
scroll to position [51, 0]
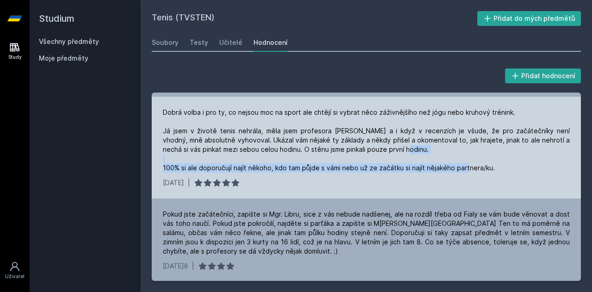
drag, startPoint x: 161, startPoint y: 167, endPoint x: 514, endPoint y: 170, distance: 353.2
click at [514, 170] on div "Dobrá volba i pro ty, co nejsou moc na sport ale chtějí si vybrat něco záživněj…" at bounding box center [367, 148] width 430 height 102
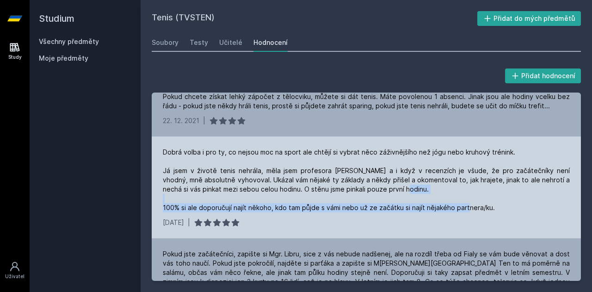
scroll to position [0, 0]
